Goal: Task Accomplishment & Management: Manage account settings

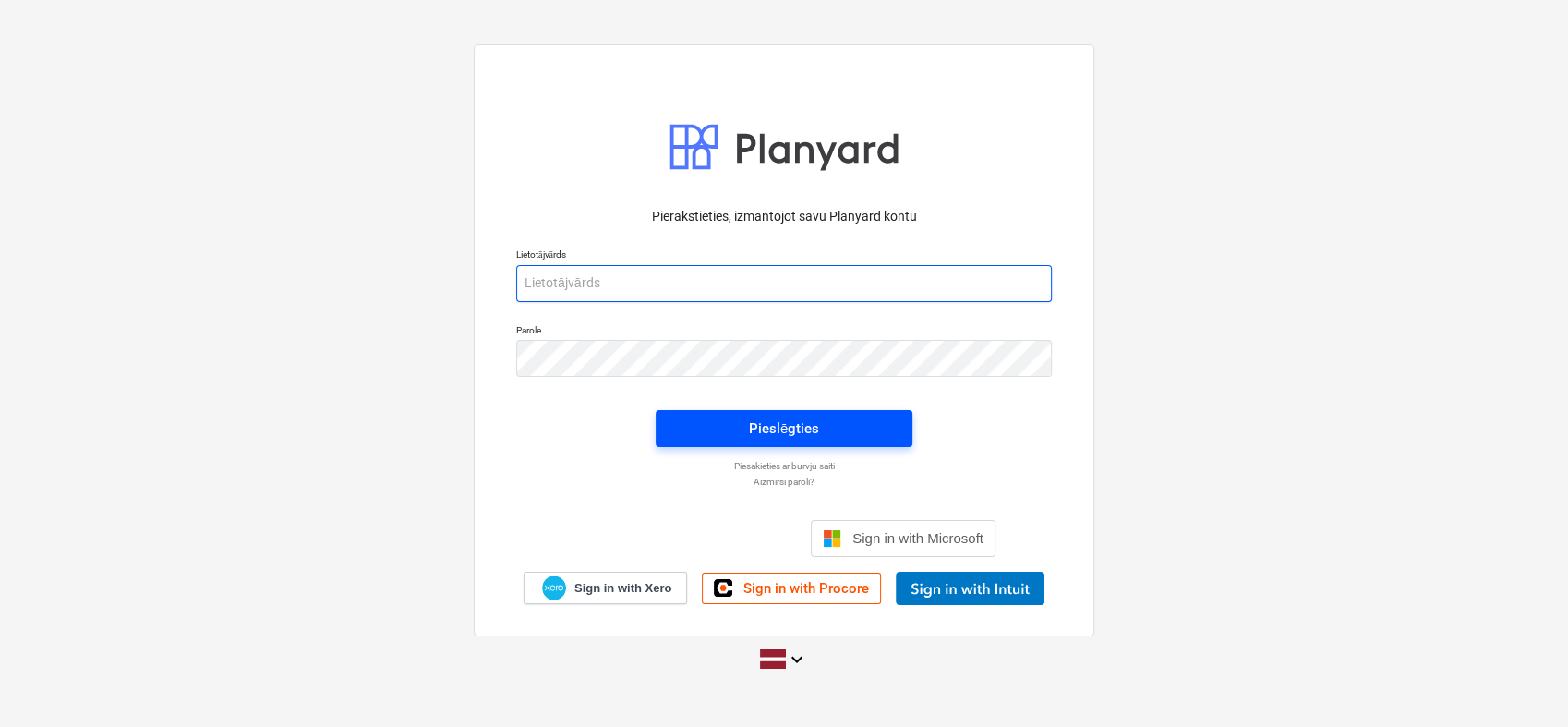
type input "[PERSON_NAME][EMAIL_ADDRESS][DOMAIN_NAME]"
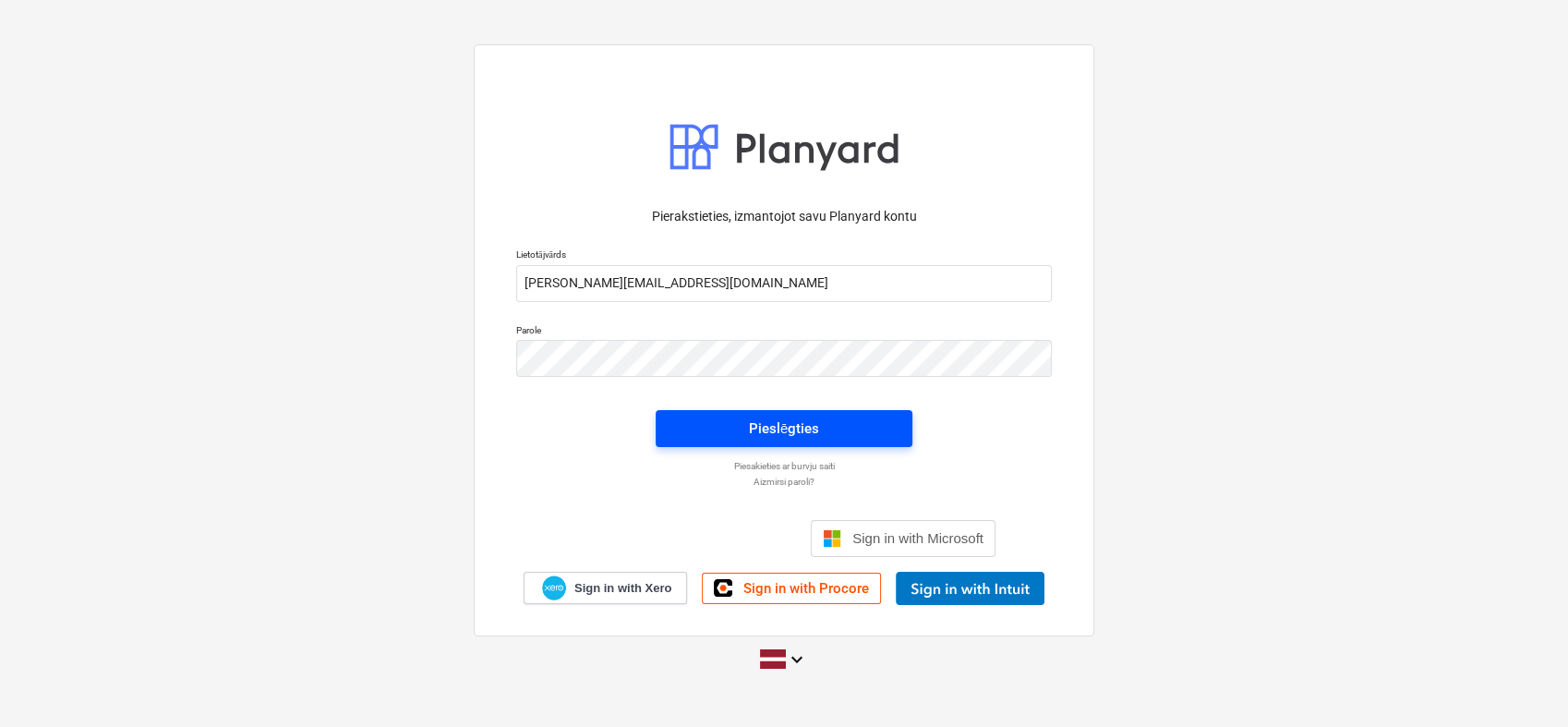
click at [881, 428] on span "Pieslēgties" at bounding box center [784, 428] width 213 height 24
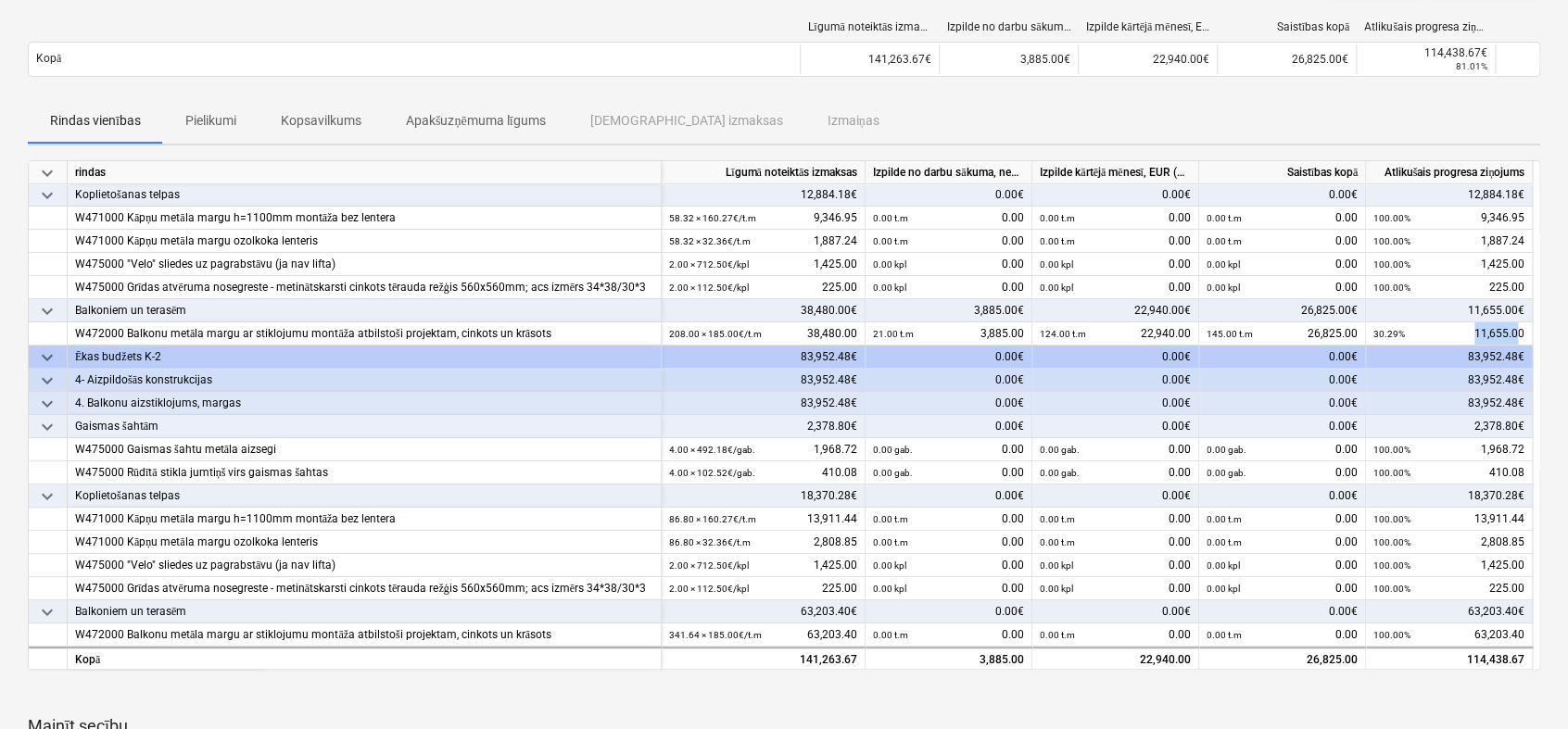
scroll to position [0, 8]
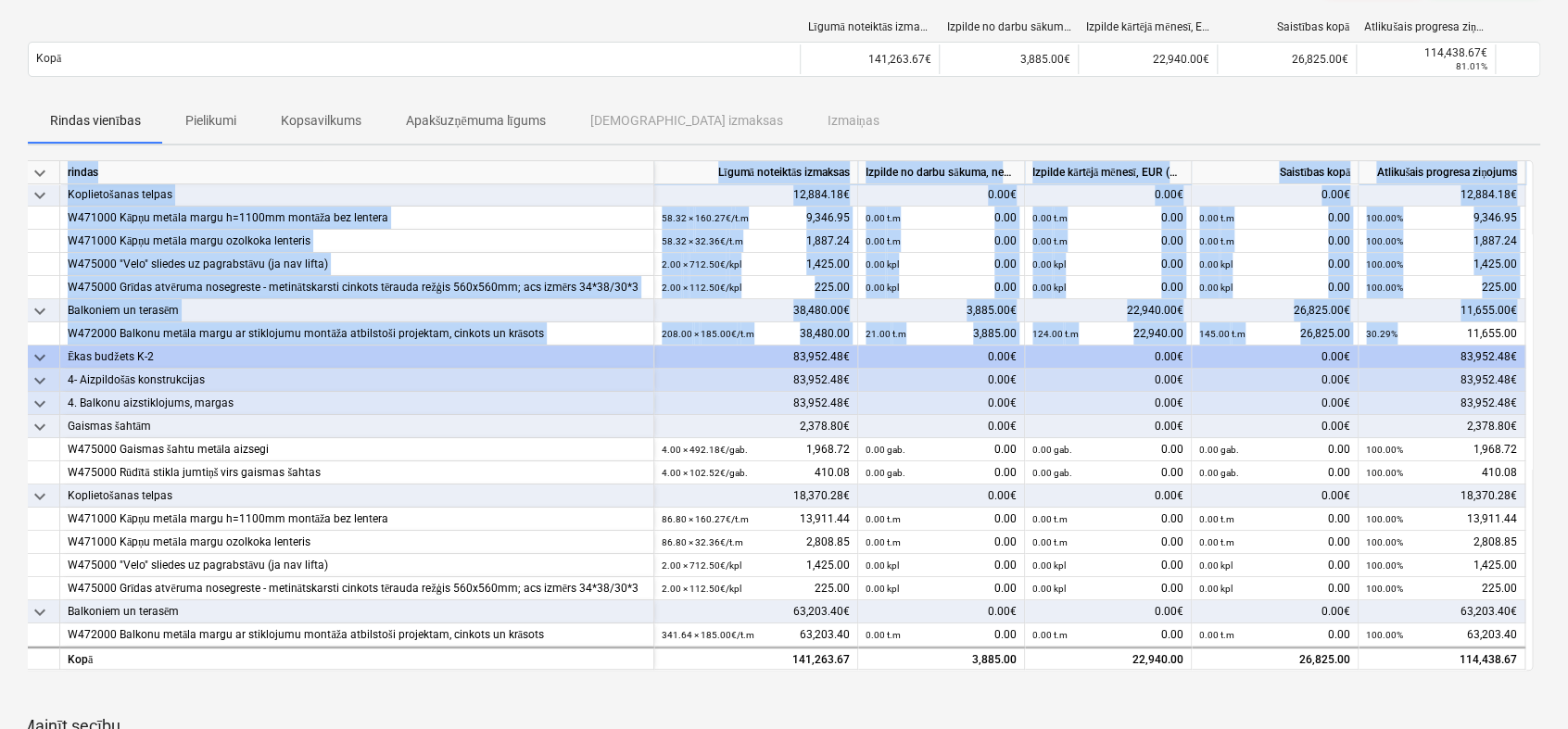
drag, startPoint x: 1476, startPoint y: 334, endPoint x: 1527, endPoint y: 330, distance: 51.2
click at [1527, 330] on div "keyboard_arrow_down rindas Līgumā noteiktās izmaksas Izpilde no darbu sākuma, n…" at bounding box center [776, 415] width 1512 height 510
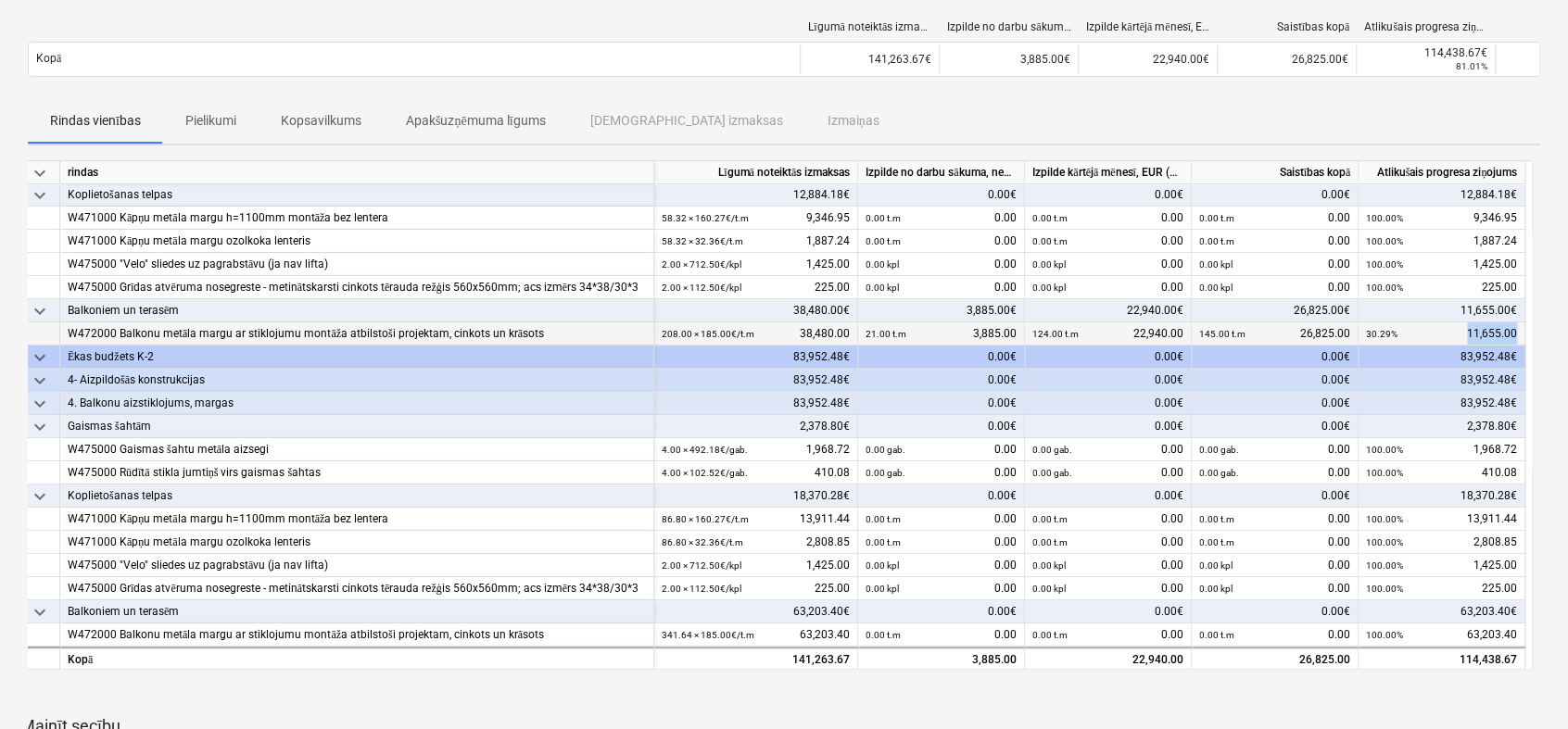
drag, startPoint x: 1527, startPoint y: 330, endPoint x: 1517, endPoint y: 331, distance: 10.0
click at [1517, 331] on div "30.29% 11,655.00" at bounding box center [1442, 334] width 167 height 23
click at [1208, 330] on small "145.00 t.m" at bounding box center [1222, 334] width 46 height 11
drag, startPoint x: 1199, startPoint y: 330, endPoint x: 1254, endPoint y: 332, distance: 55.0
click at [1254, 332] on div "145.00 t.m 26,825.00" at bounding box center [1274, 334] width 151 height 23
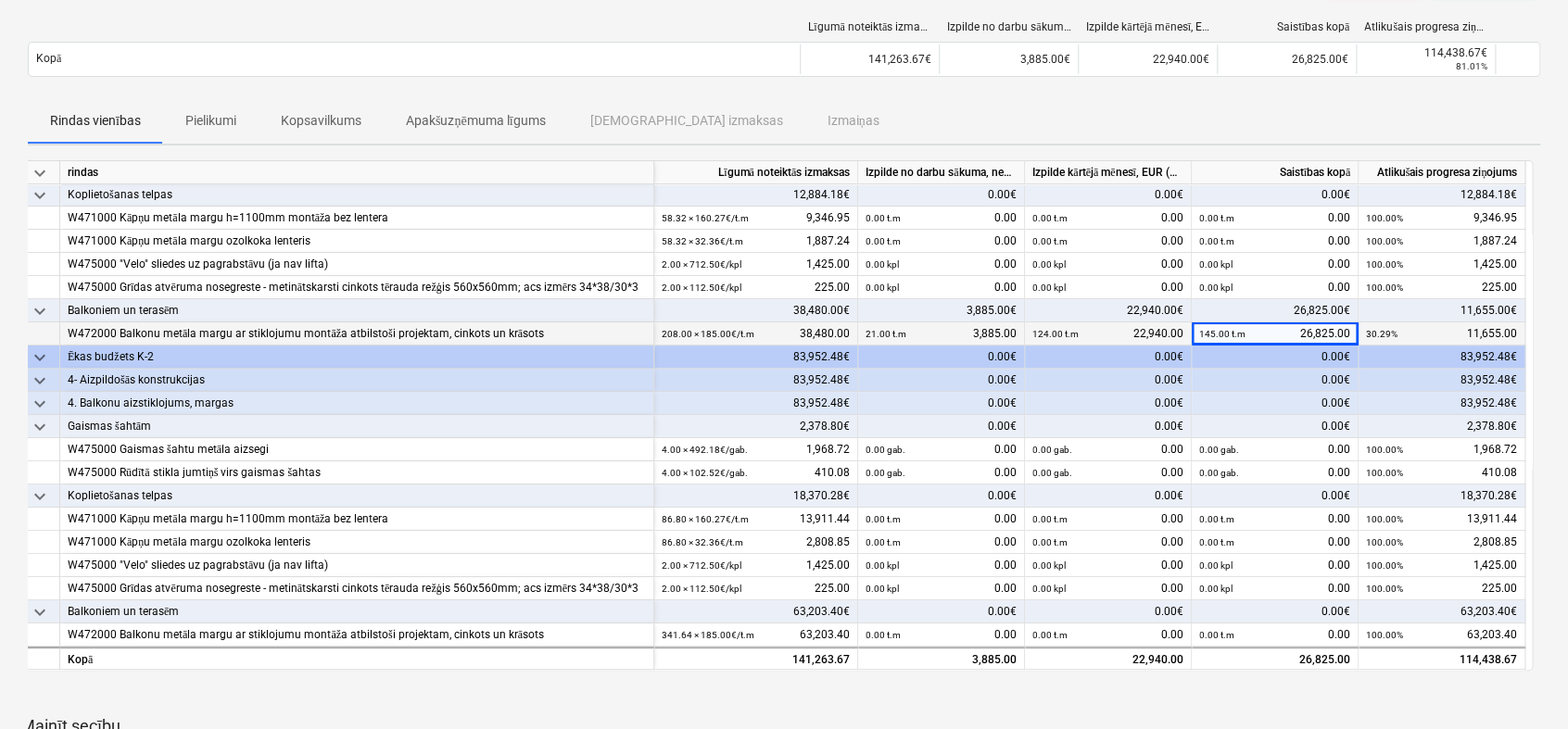
drag, startPoint x: 1254, startPoint y: 332, endPoint x: 1412, endPoint y: 326, distance: 158.1
click at [1412, 326] on div "30.29% 11,655.00" at bounding box center [1441, 334] width 151 height 23
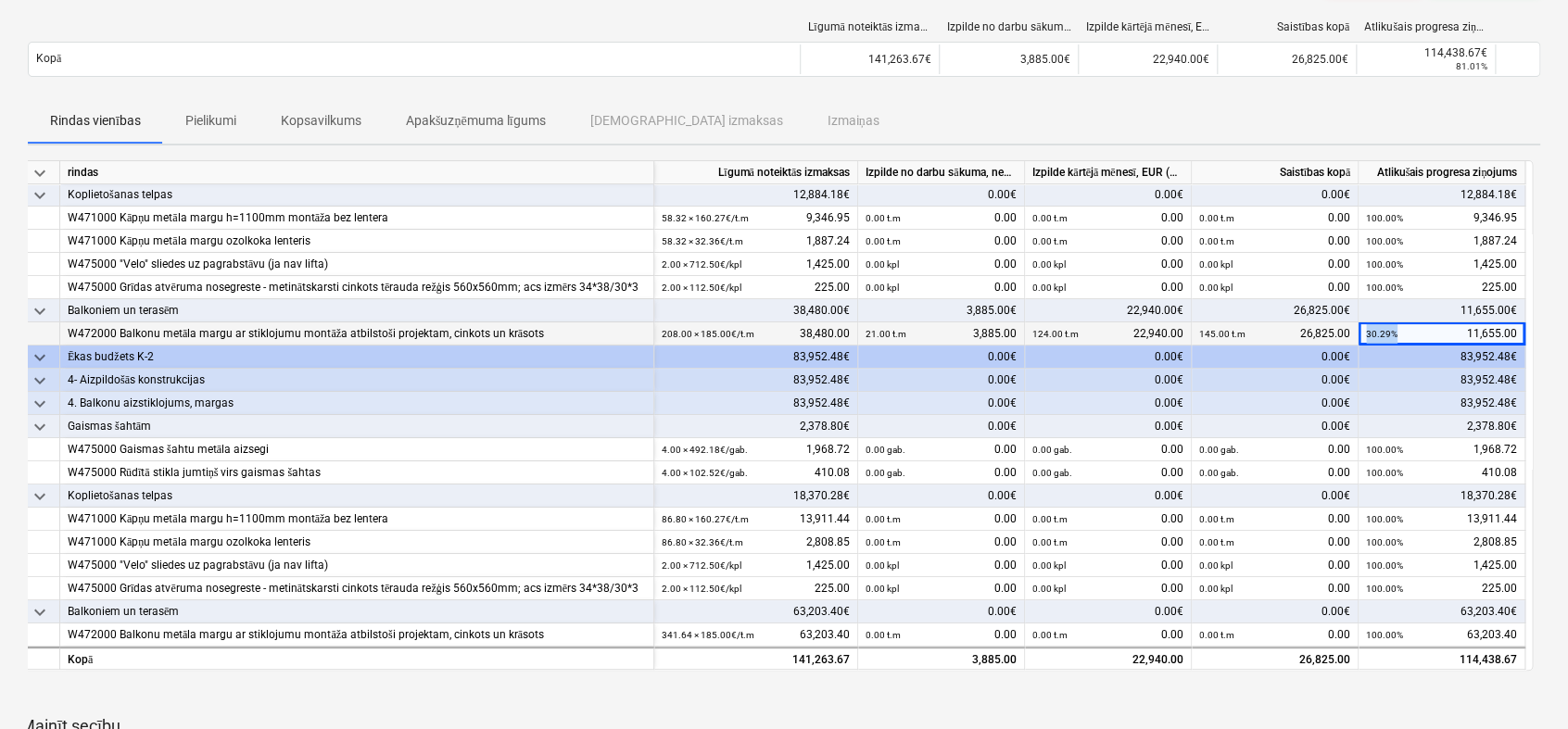
drag, startPoint x: 1406, startPoint y: 333, endPoint x: 1367, endPoint y: 330, distance: 39.1
click at [1367, 330] on div "30.29% 11,655.00" at bounding box center [1441, 334] width 151 height 23
drag, startPoint x: 1247, startPoint y: 330, endPoint x: 1199, endPoint y: 331, distance: 48.0
click at [1199, 331] on div "145.00 t.m 26,825.00" at bounding box center [1274, 334] width 151 height 23
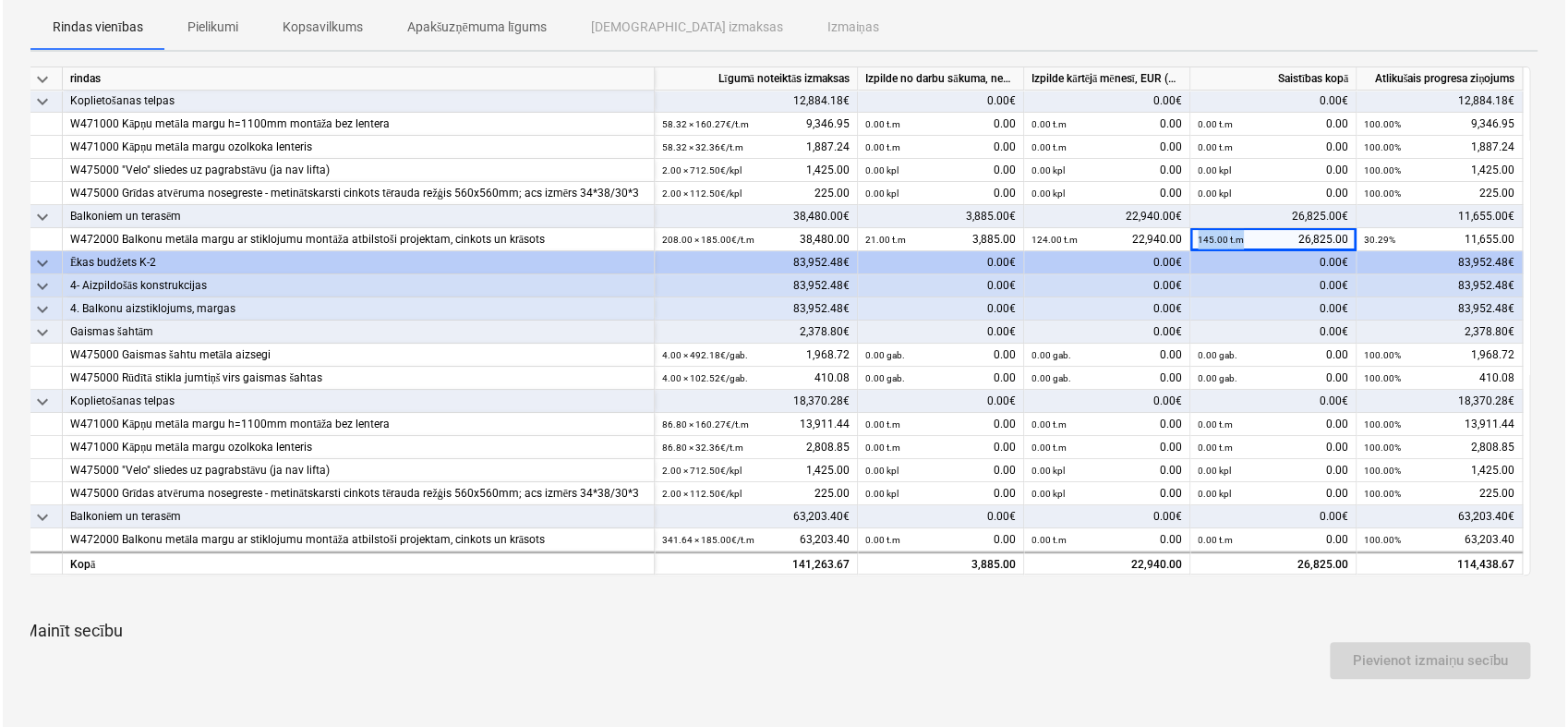
scroll to position [0, 0]
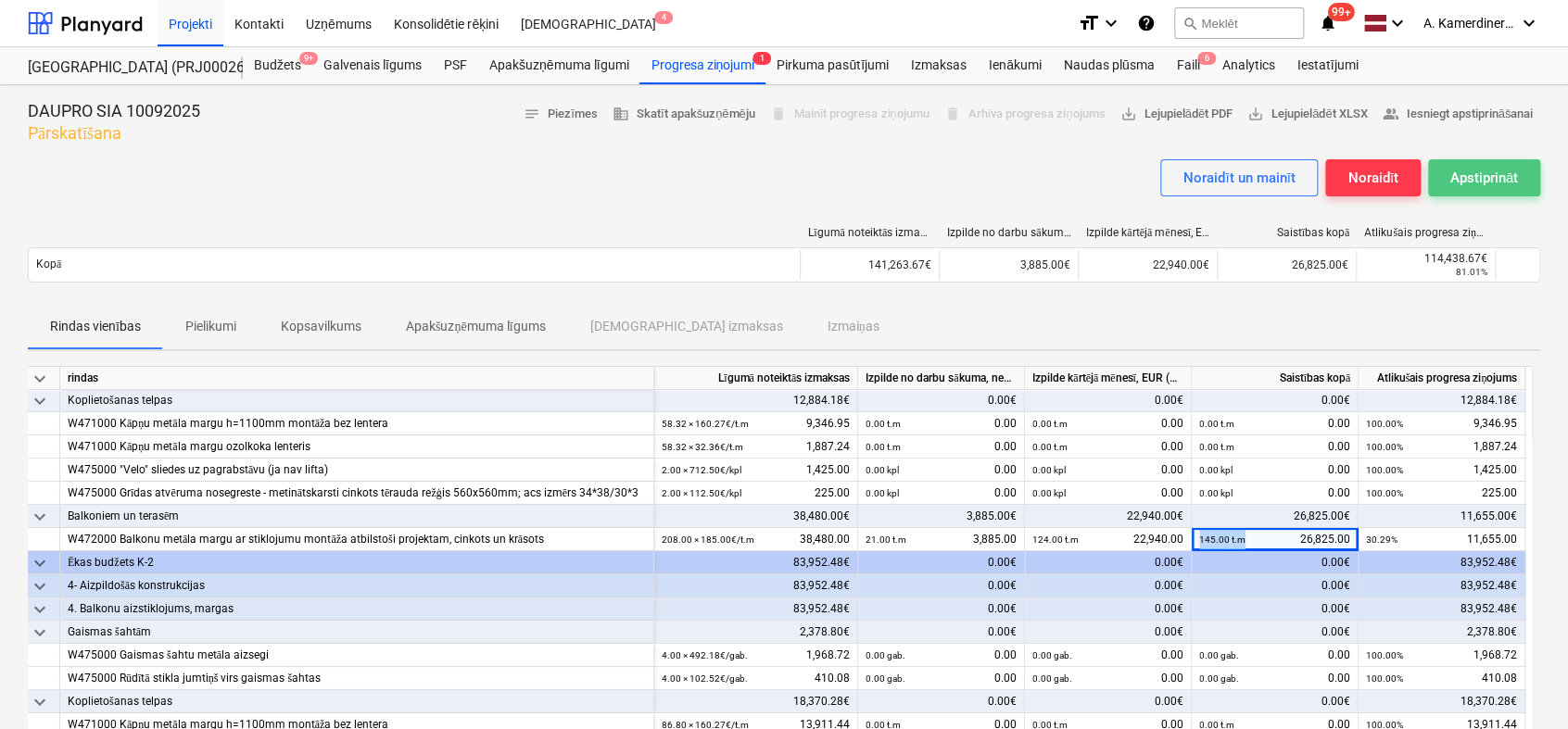
click at [1499, 176] on div "Apstiprināt" at bounding box center [1484, 177] width 68 height 24
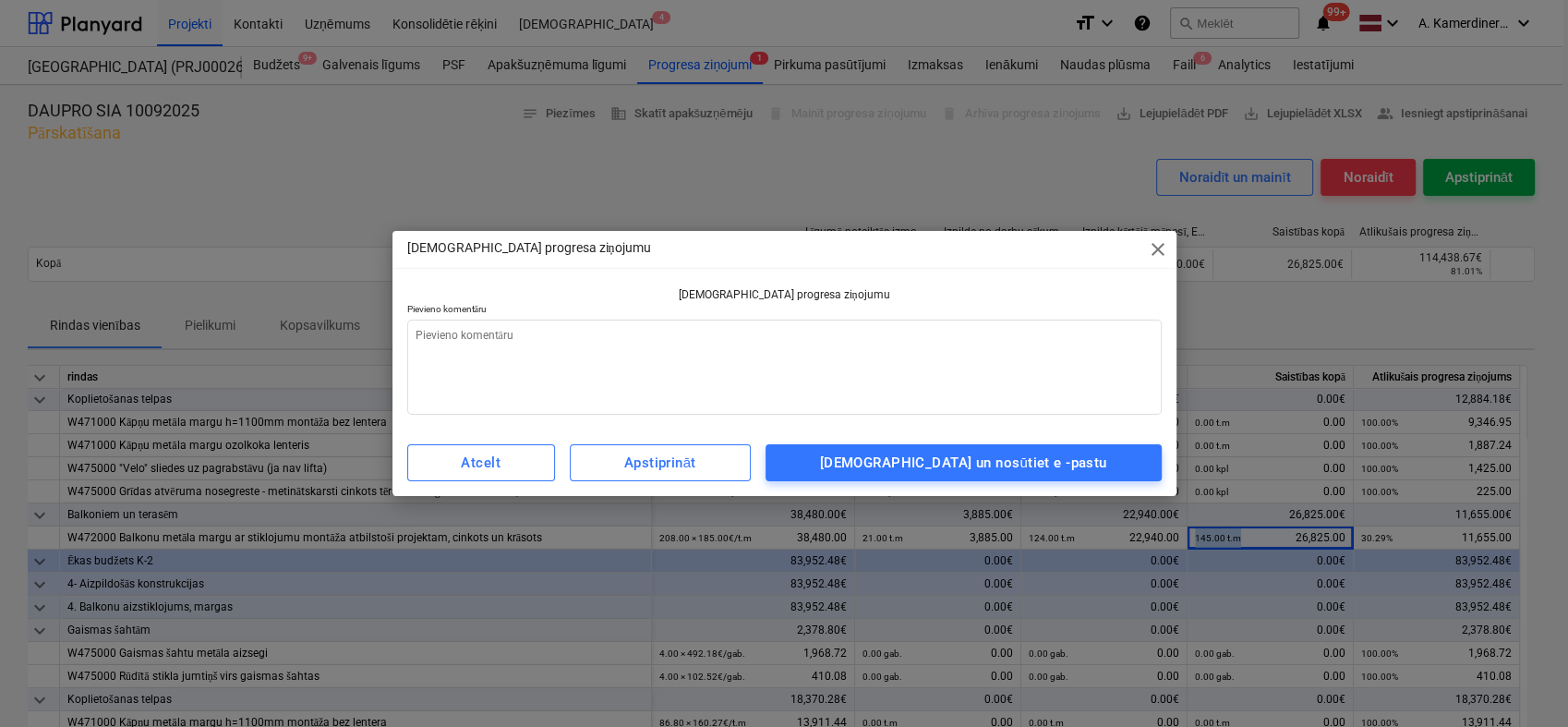
type textarea "x"
click at [734, 390] on textarea at bounding box center [784, 366] width 754 height 95
type textarea "o"
type textarea "x"
type textarea "ok"
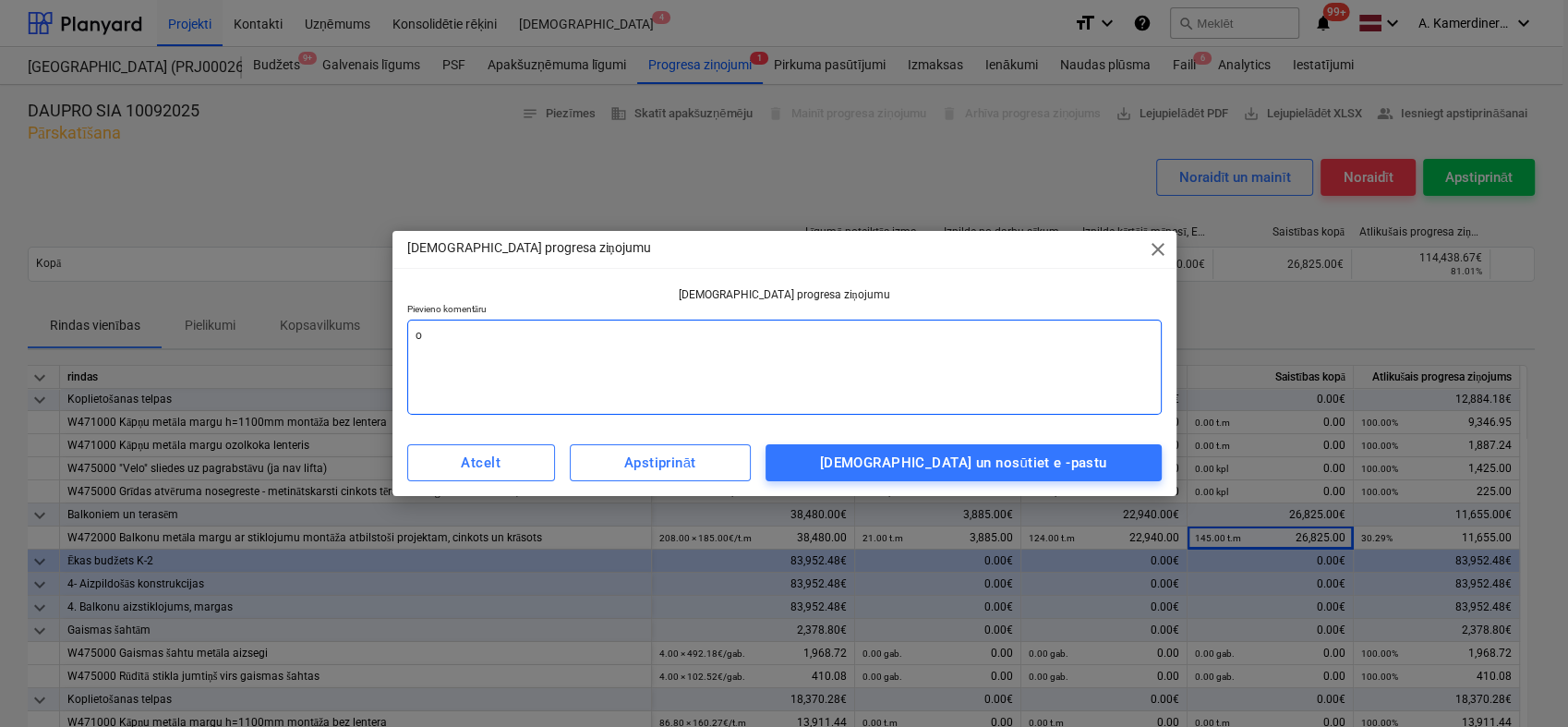
type textarea "x"
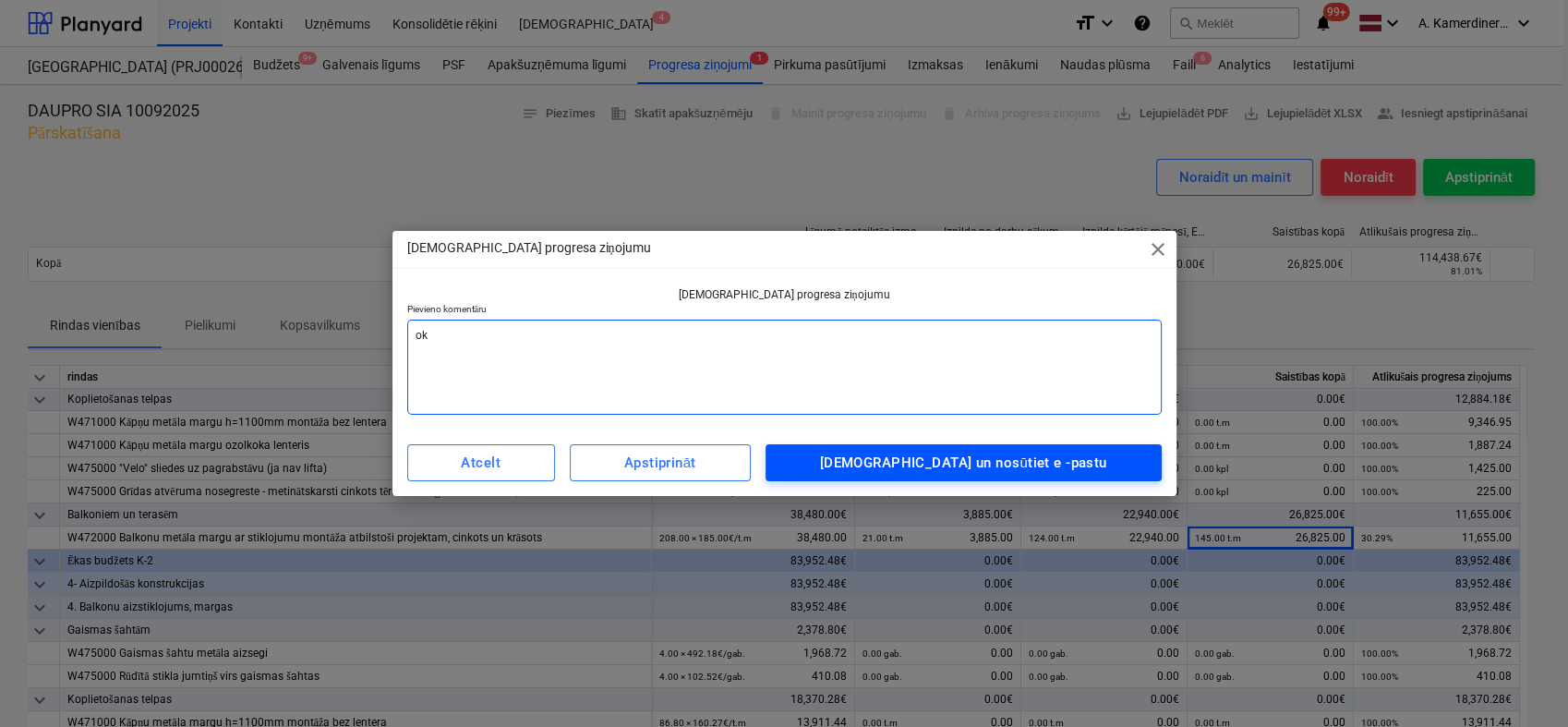
type textarea "ok"
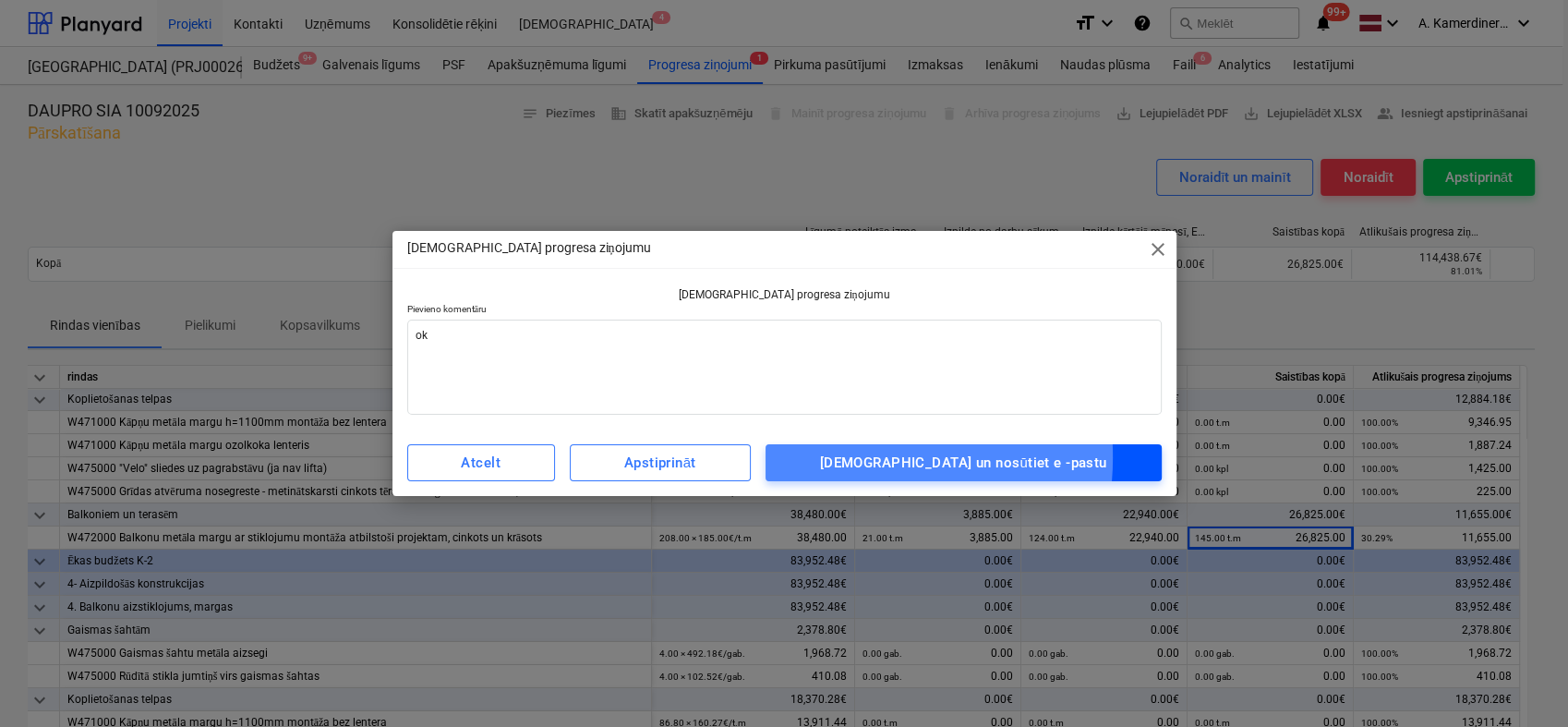
click at [871, 456] on span "Apstipriniet un nosūtiet e -pastu" at bounding box center [964, 463] width 356 height 24
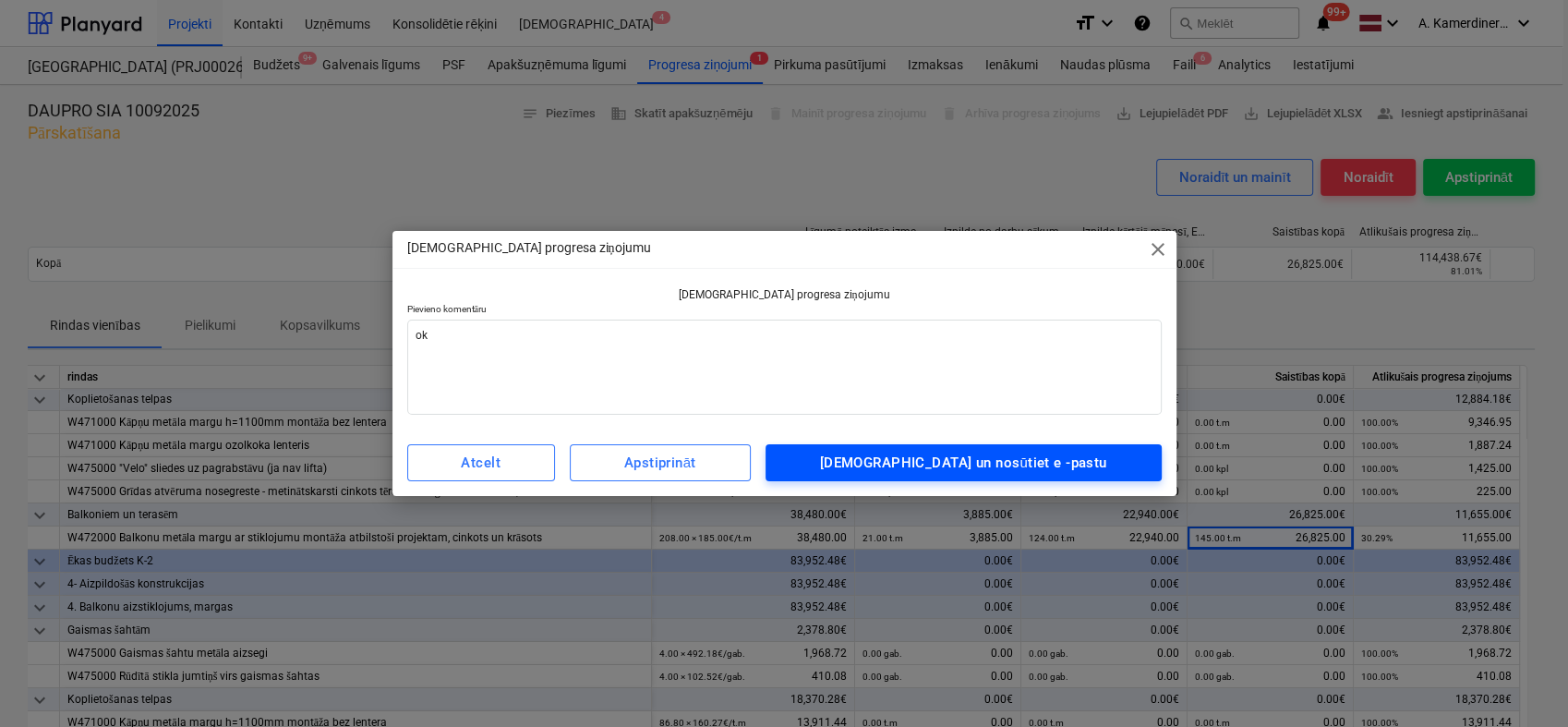
type textarea "x"
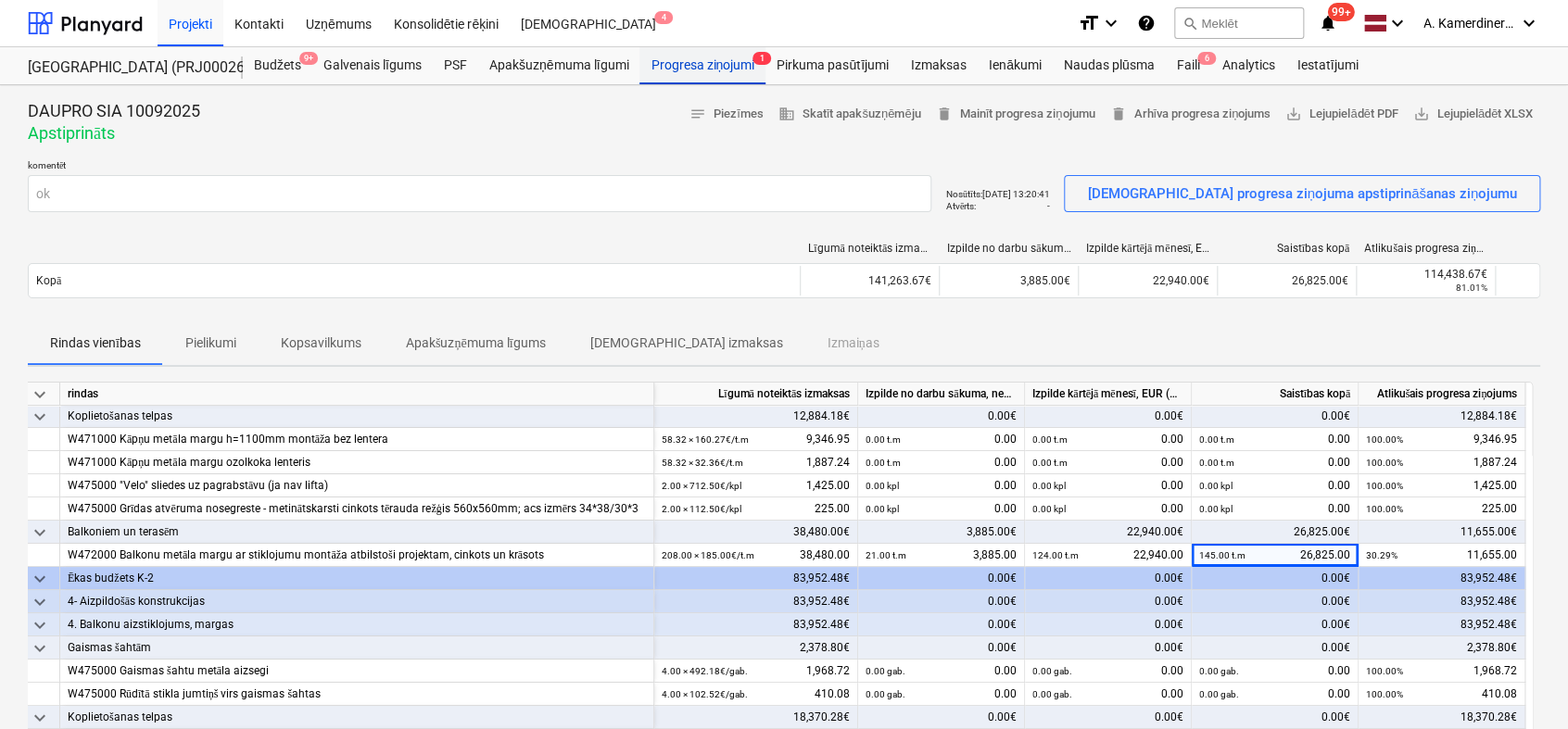
click at [674, 75] on div "Progresa ziņojumi 1" at bounding box center [701, 66] width 126 height 37
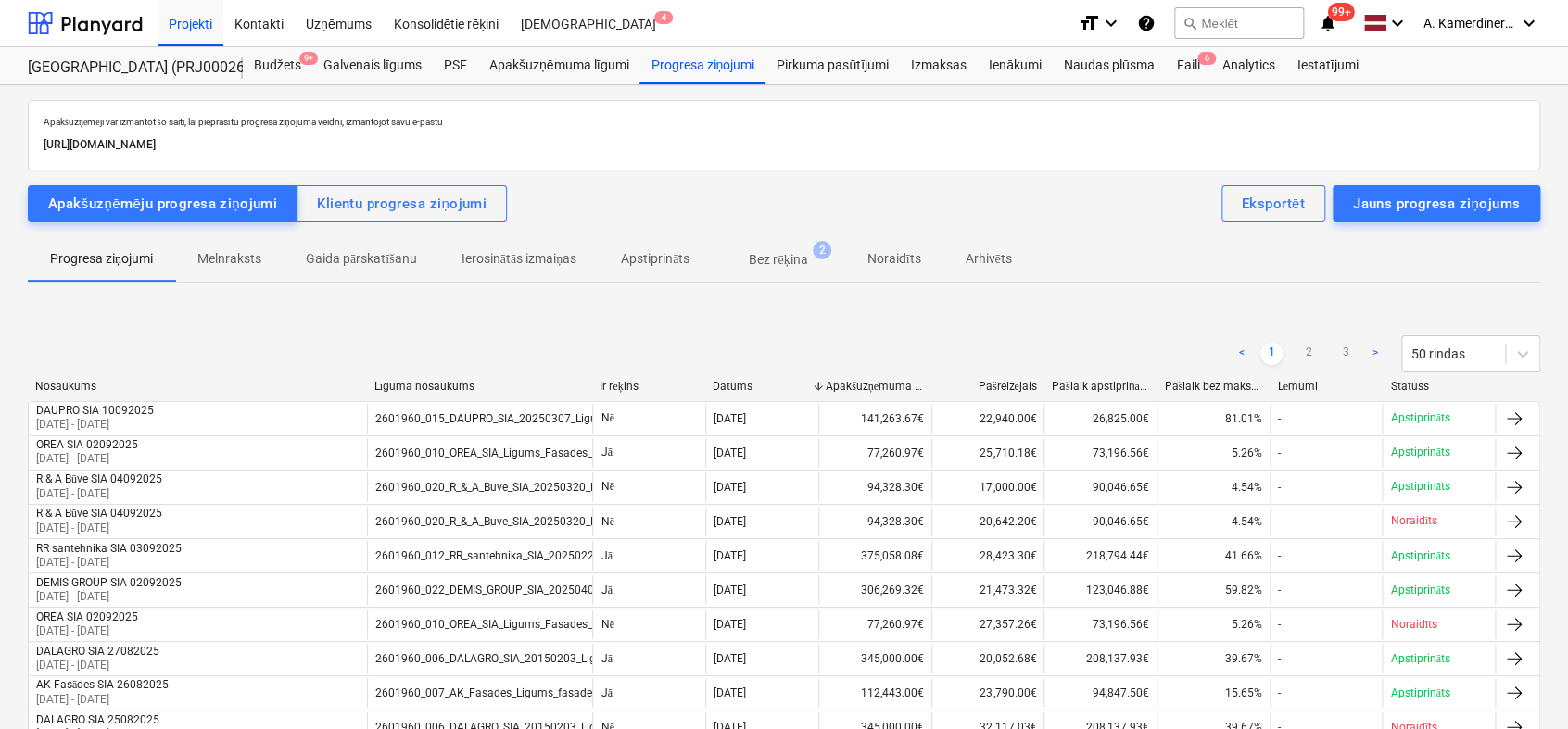
click at [775, 244] on span "Bez rēķina 2" at bounding box center [777, 259] width 132 height 34
